Goal: Information Seeking & Learning: Check status

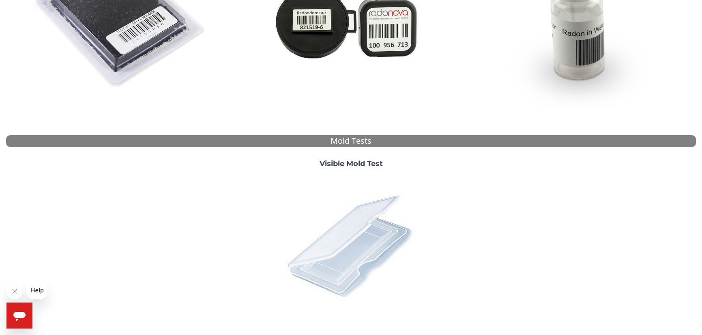
scroll to position [202, 0]
click at [363, 211] on img at bounding box center [351, 245] width 142 height 142
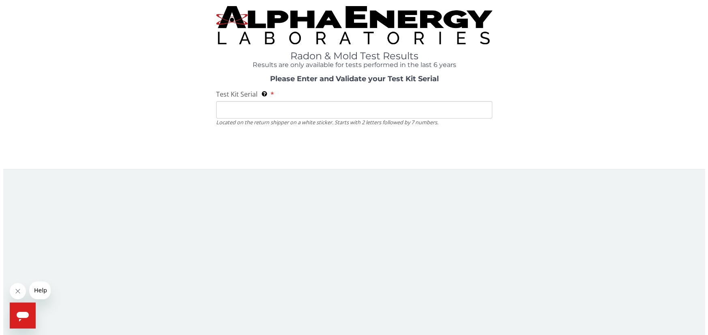
scroll to position [0, 0]
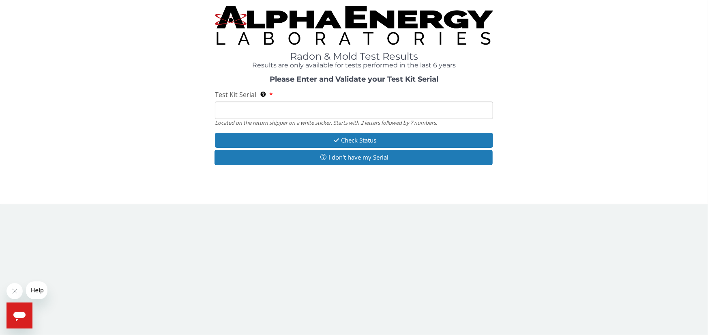
click at [230, 111] on input "Test Kit Serial Located on the return shipper on a white sticker. Starts with 2…" at bounding box center [354, 109] width 278 height 17
paste input "158205"
type input "158205"
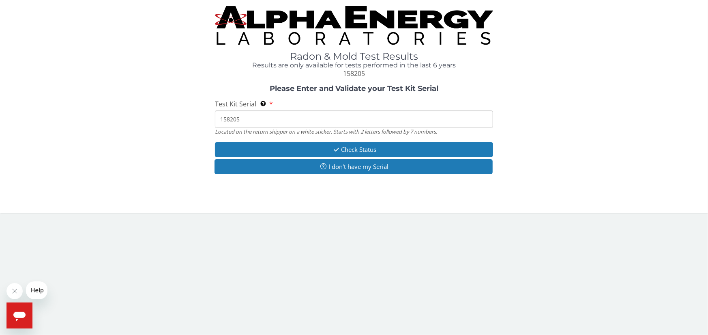
drag, startPoint x: 245, startPoint y: 117, endPoint x: 219, endPoint y: 115, distance: 26.5
click at [219, 115] on input "158205" at bounding box center [354, 118] width 278 height 17
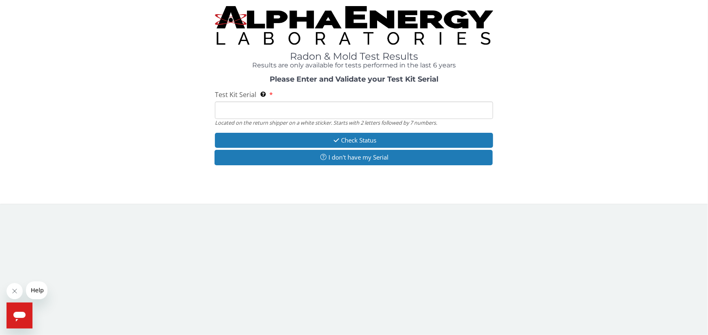
click at [289, 114] on input "Test Kit Serial Located on the return shipper on a white sticker. Starts with 2…" at bounding box center [354, 109] width 278 height 17
paste input "ML197807"
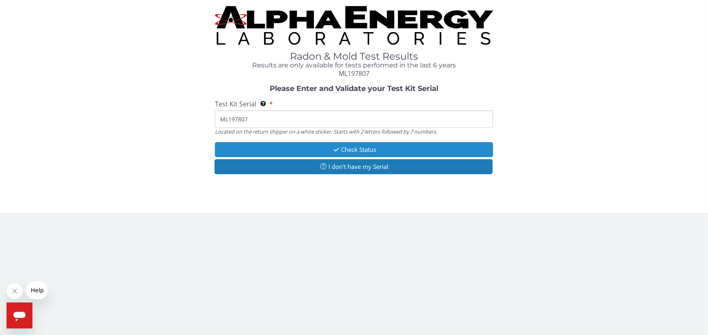
type input "ML197807"
click at [362, 152] on button "Check Status" at bounding box center [354, 149] width 278 height 15
